Goal: Task Accomplishment & Management: Manage account settings

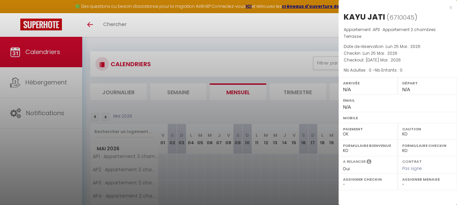
click at [213, 171] on div at bounding box center [228, 102] width 457 height 205
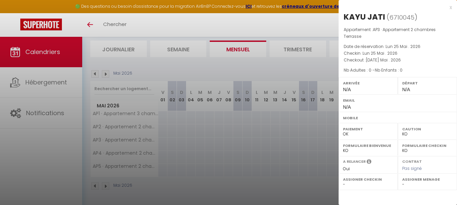
scroll to position [43, 0]
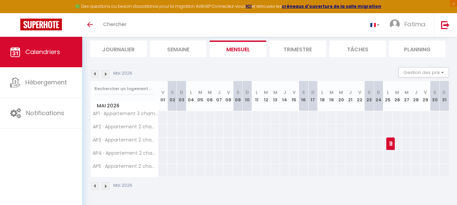
click at [94, 74] on img at bounding box center [94, 73] width 7 height 7
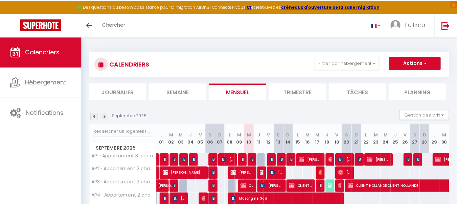
scroll to position [43, 0]
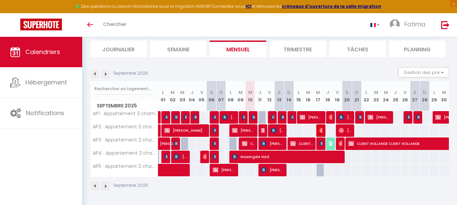
click at [93, 71] on img at bounding box center [94, 73] width 7 height 7
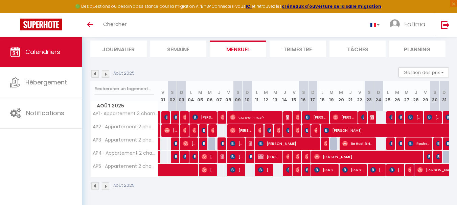
scroll to position [0, 0]
click at [93, 71] on img at bounding box center [94, 73] width 7 height 7
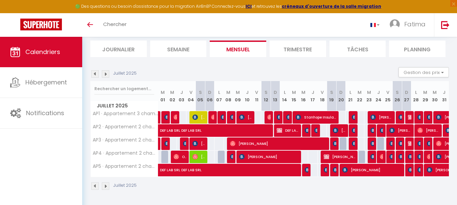
click at [93, 71] on img at bounding box center [94, 73] width 7 height 7
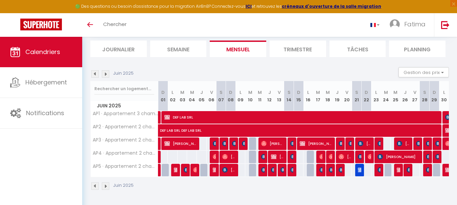
click at [93, 71] on img at bounding box center [94, 73] width 7 height 7
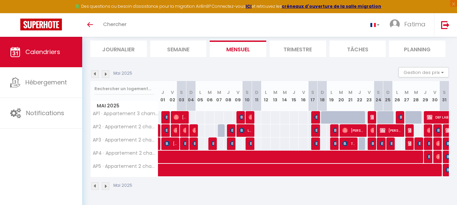
click at [93, 71] on img at bounding box center [94, 73] width 7 height 7
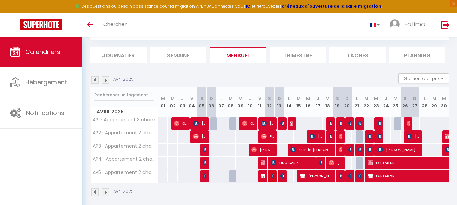
scroll to position [43, 0]
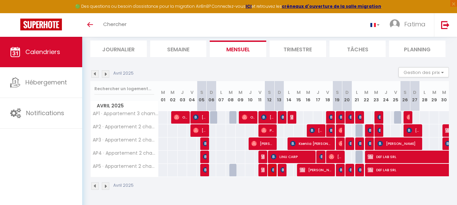
click at [105, 72] on img at bounding box center [105, 73] width 7 height 7
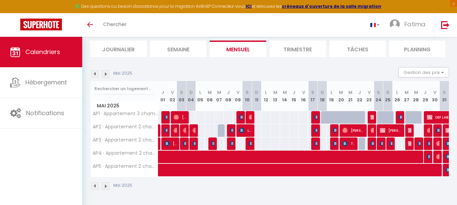
click at [105, 72] on img at bounding box center [105, 73] width 7 height 7
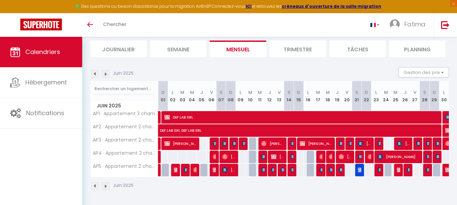
click at [105, 72] on img at bounding box center [105, 73] width 7 height 7
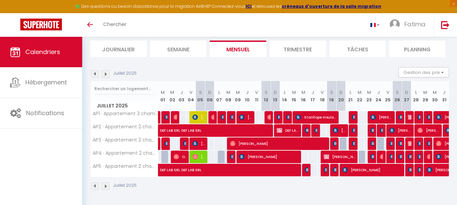
click at [105, 72] on img at bounding box center [105, 73] width 7 height 7
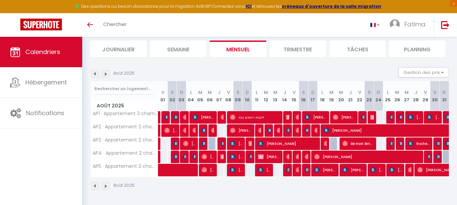
click at [105, 72] on img at bounding box center [105, 73] width 7 height 7
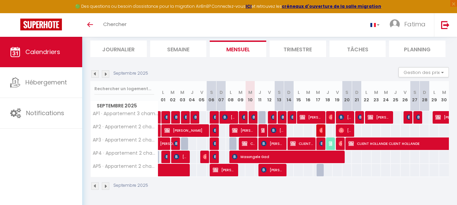
click at [183, 145] on div at bounding box center [186, 144] width 10 height 13
click at [96, 73] on img at bounding box center [94, 73] width 7 height 7
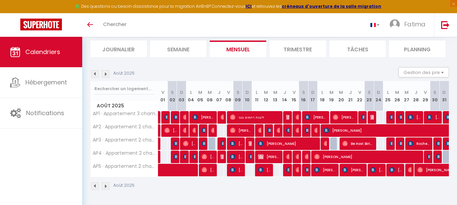
click at [96, 73] on img at bounding box center [94, 73] width 7 height 7
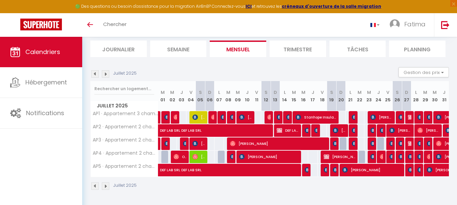
click at [96, 73] on img at bounding box center [94, 73] width 7 height 7
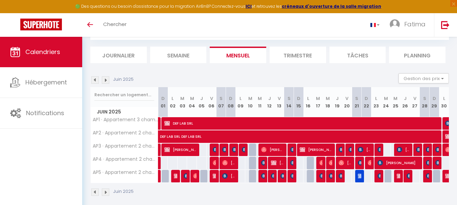
scroll to position [43, 0]
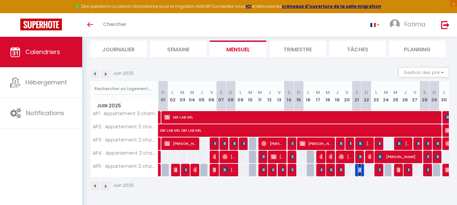
click at [359, 168] on img at bounding box center [360, 170] width 5 height 5
select select "OK"
select select "0"
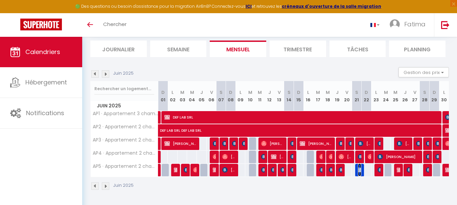
select select "0"
select select
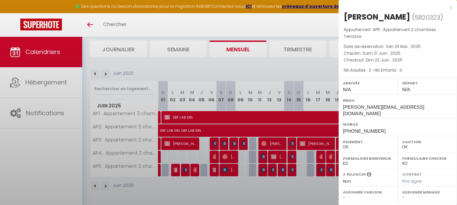
select select "43287"
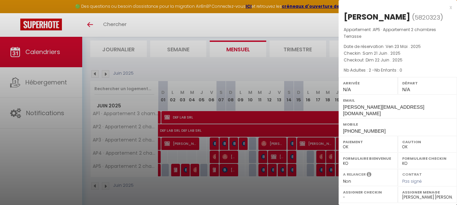
scroll to position [2, 0]
click at [445, 5] on div "x" at bounding box center [395, 7] width 113 height 8
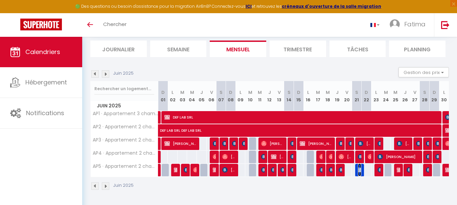
click at [360, 170] on img at bounding box center [360, 170] width 5 height 5
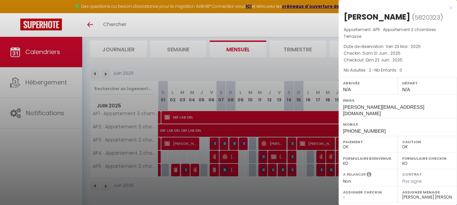
click at [309, 180] on div at bounding box center [228, 102] width 457 height 205
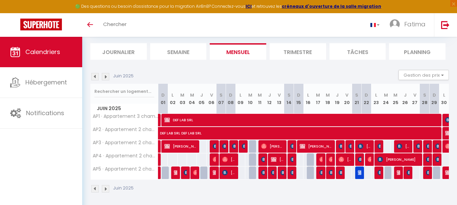
scroll to position [43, 0]
